Goal: Task Accomplishment & Management: Complete application form

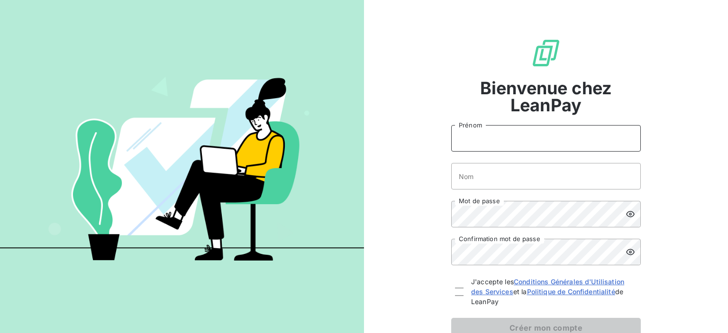
click at [463, 143] on input "Prénom" at bounding box center [545, 138] width 189 height 27
type input "[PERSON_NAME]"
click at [485, 178] on input "Nom" at bounding box center [545, 176] width 189 height 27
type input "[GEOGRAPHIC_DATA]"
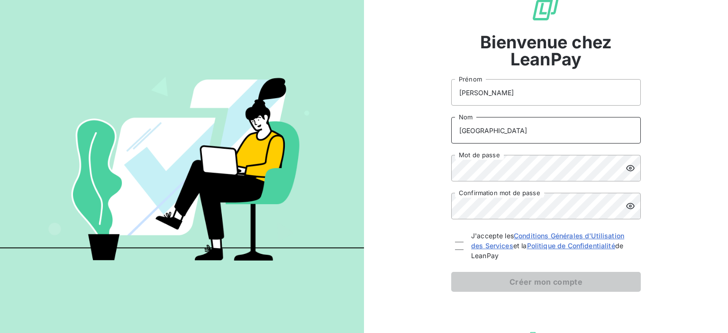
scroll to position [47, 0]
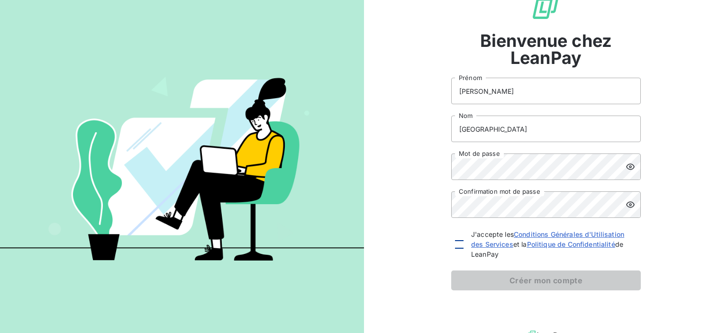
click at [455, 246] on div at bounding box center [459, 244] width 9 height 9
checkbox input "true"
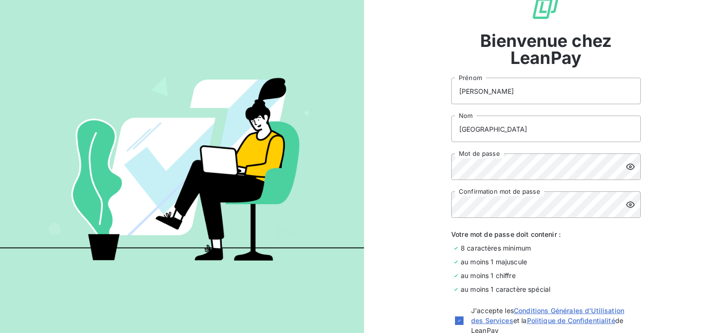
click at [625, 166] on icon at bounding box center [629, 166] width 9 height 9
click at [627, 202] on icon at bounding box center [630, 205] width 9 height 6
click at [625, 202] on icon at bounding box center [629, 204] width 9 height 9
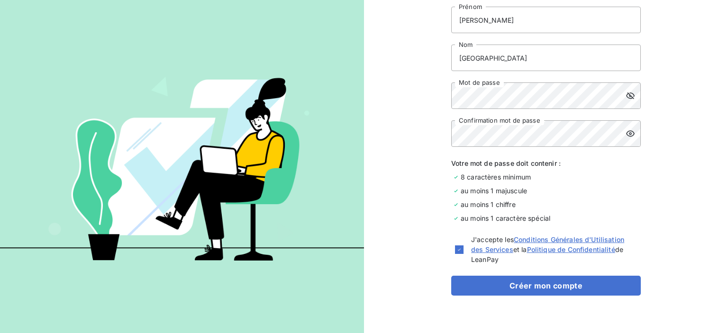
scroll to position [136, 0]
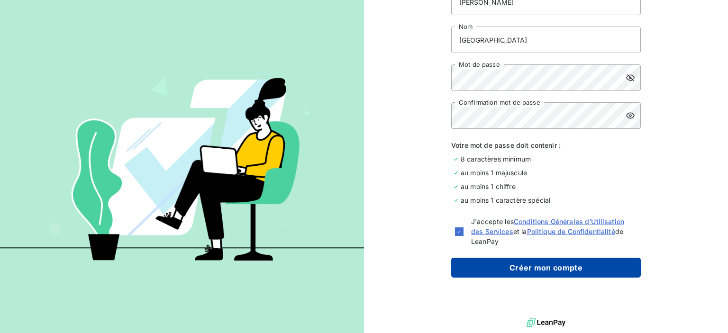
click at [543, 266] on button "Créer mon compte" at bounding box center [545, 268] width 189 height 20
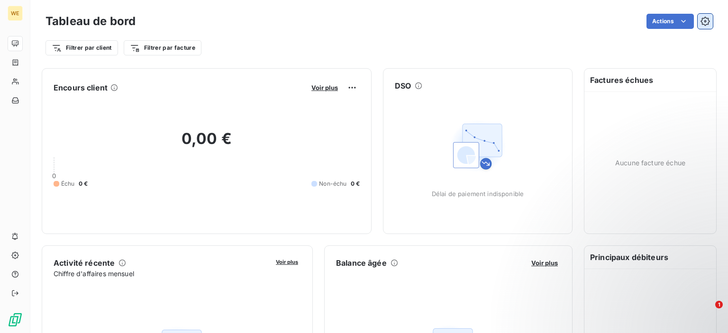
click at [700, 22] on icon "button" at bounding box center [704, 21] width 9 height 9
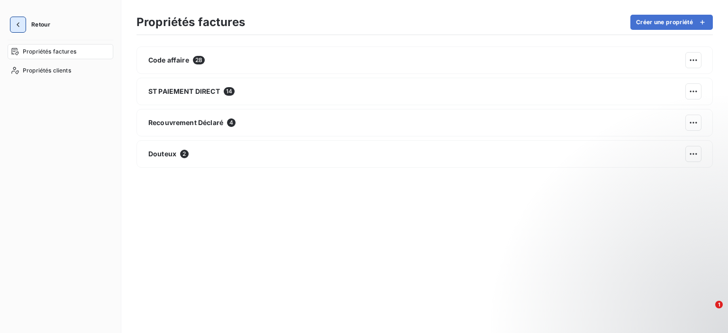
click at [16, 25] on icon "button" at bounding box center [17, 24] width 9 height 9
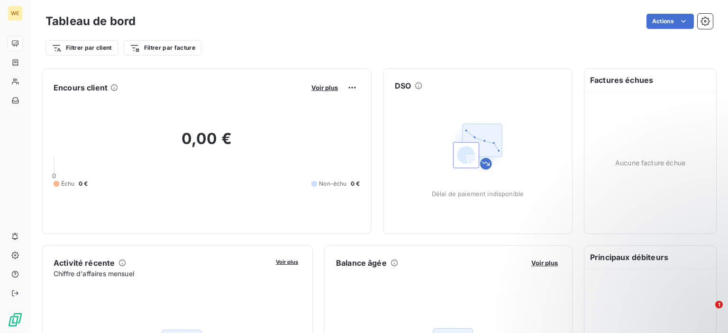
click at [675, 21] on html "WE Tableau de bord Actions Filtrer par client Filtrer par facture Encours clien…" at bounding box center [364, 166] width 728 height 333
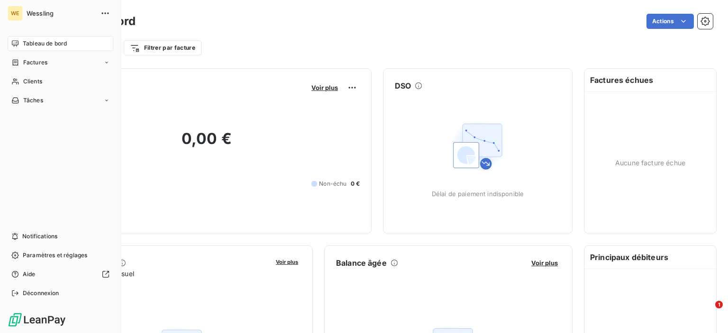
click at [14, 13] on div "WE" at bounding box center [15, 13] width 15 height 15
click at [102, 13] on icon "button" at bounding box center [104, 12] width 7 height 1
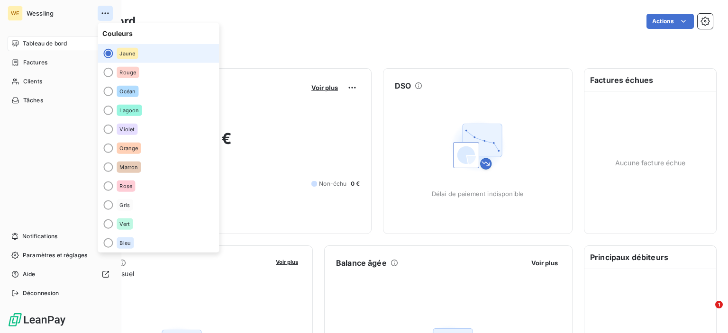
click at [102, 13] on icon "button" at bounding box center [104, 12] width 7 height 1
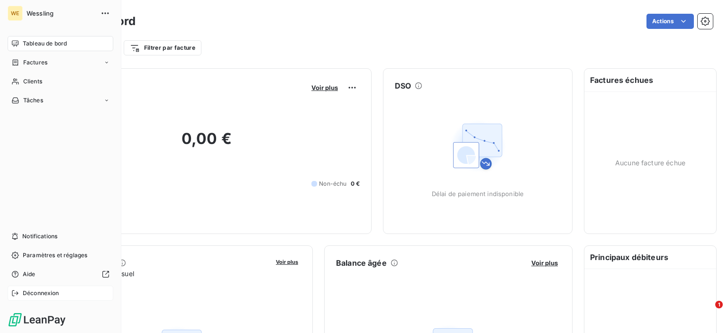
click at [27, 289] on span "Déconnexion" at bounding box center [41, 293] width 36 height 9
